Goal: Information Seeking & Learning: Learn about a topic

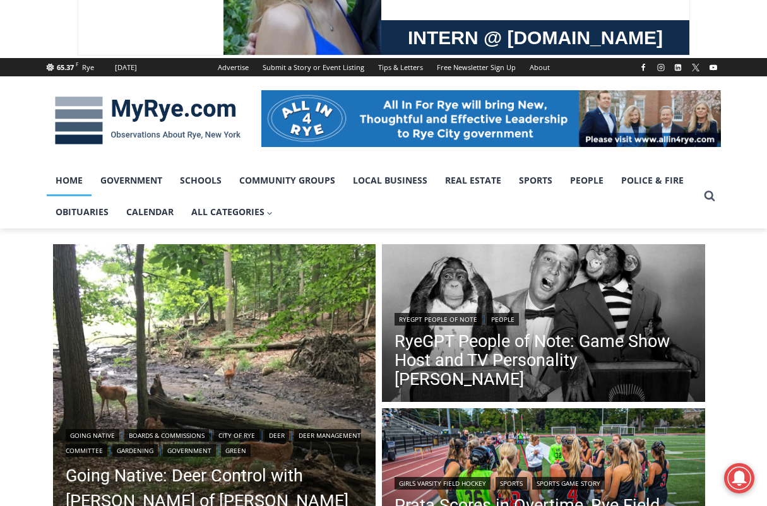
scroll to position [189, 0]
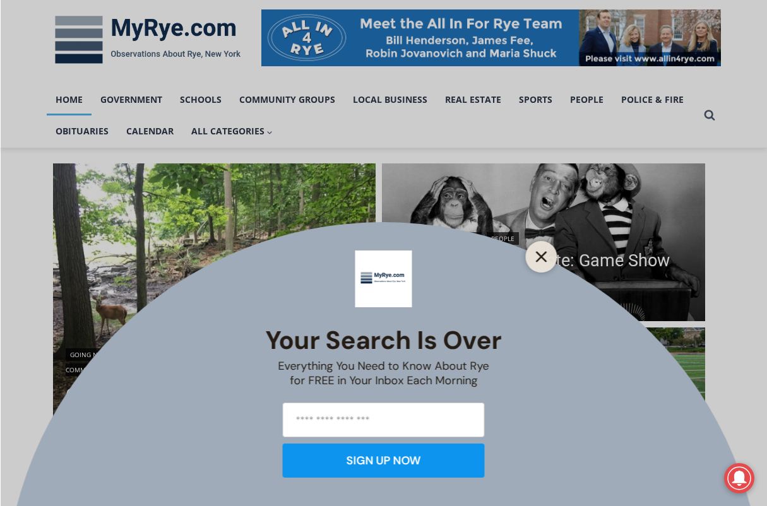
click at [538, 258] on icon "Close" at bounding box center [541, 256] width 11 height 11
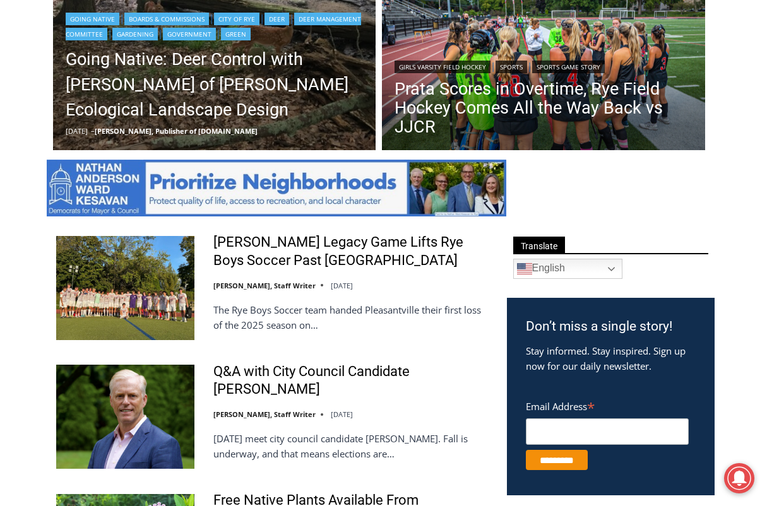
scroll to position [568, 0]
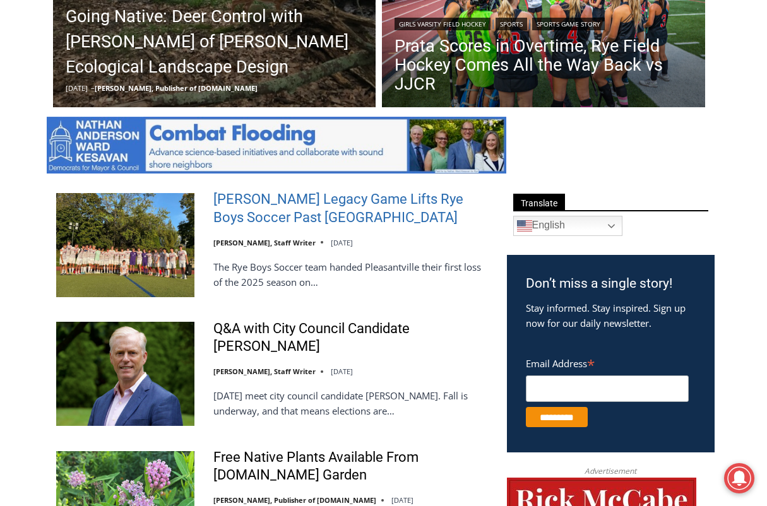
click at [381, 197] on link "[PERSON_NAME] Legacy Game Lifts Rye Boys Soccer Past [GEOGRAPHIC_DATA]" at bounding box center [351, 209] width 277 height 36
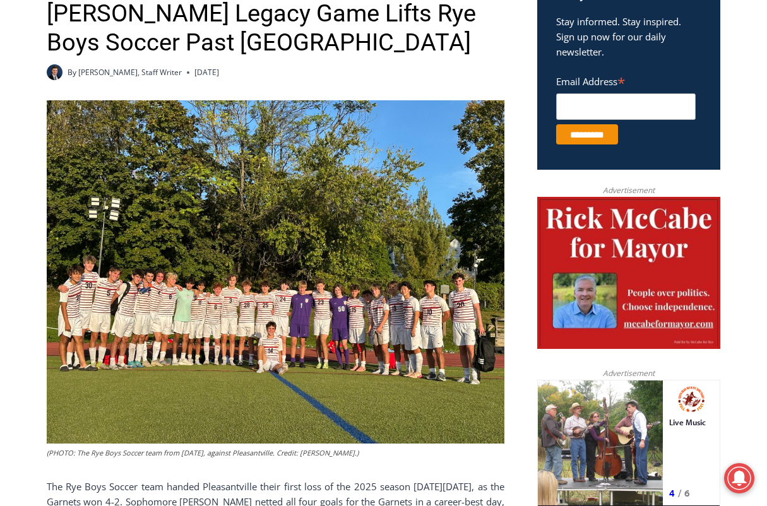
scroll to position [442, 0]
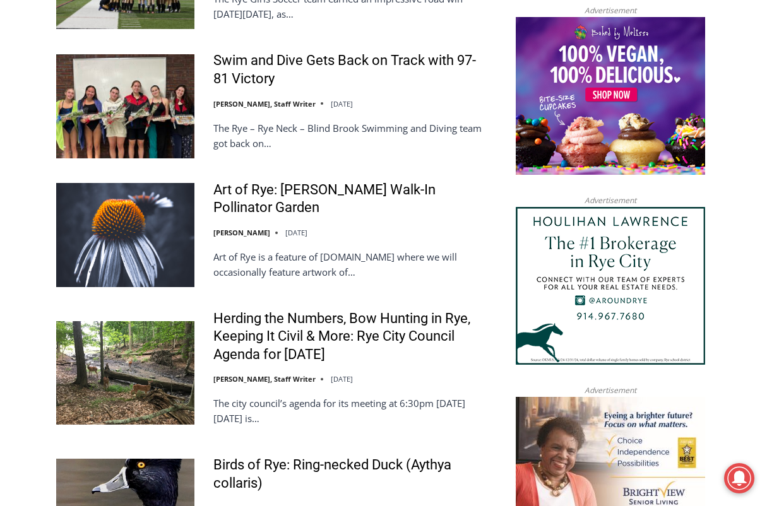
scroll to position [1452, 0]
